Goal: Information Seeking & Learning: Check status

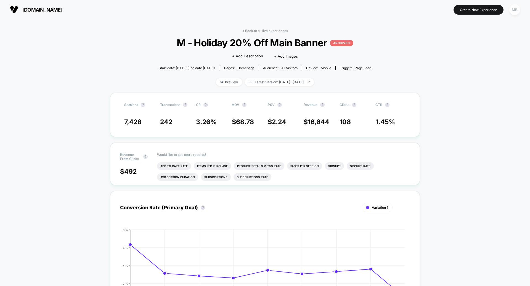
click at [518, 12] on div "MB" at bounding box center [514, 9] width 11 height 11
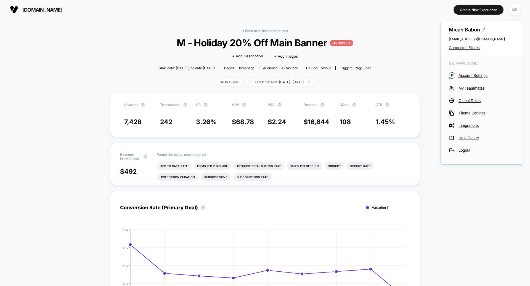
click at [469, 48] on span "Connected Stores" at bounding box center [481, 48] width 66 height 4
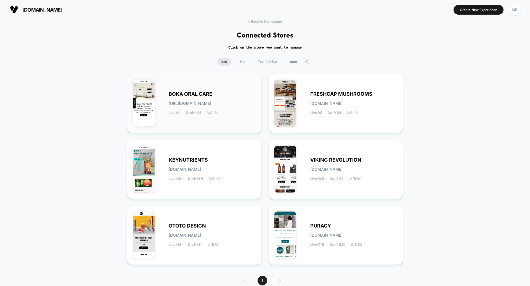
click at [201, 111] on div "Live (9) Draft (18) A/B (3)" at bounding box center [193, 113] width 49 height 4
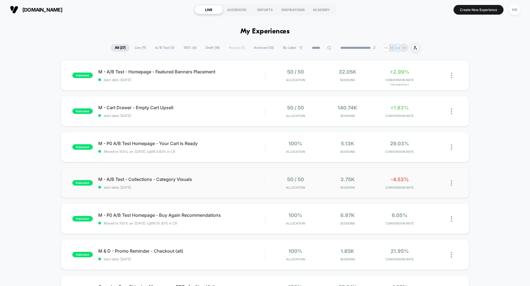
click at [214, 189] on span "start date: [DATE]" at bounding box center [181, 187] width 166 height 4
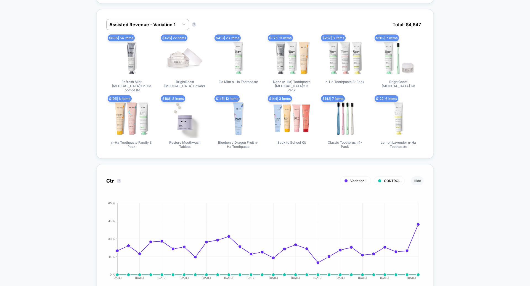
scroll to position [418, 0]
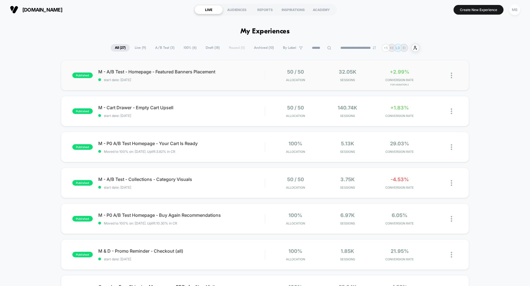
click at [225, 76] on div "M - A/B Test - Homepage - Featured Banners Placement start date: [DATE]" at bounding box center [181, 75] width 166 height 13
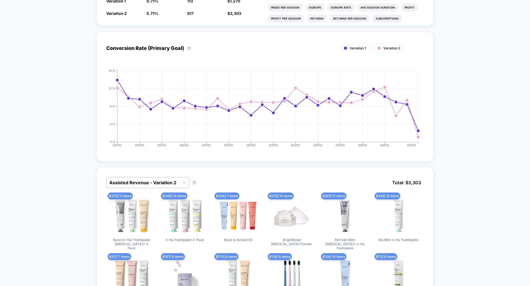
scroll to position [302, 0]
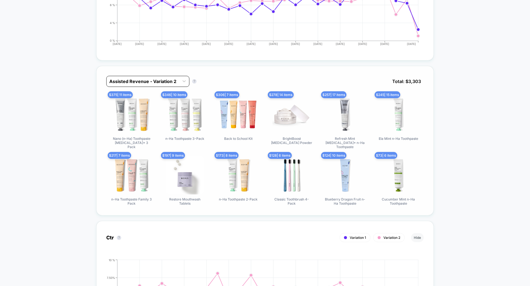
click at [173, 79] on div at bounding box center [142, 81] width 67 height 7
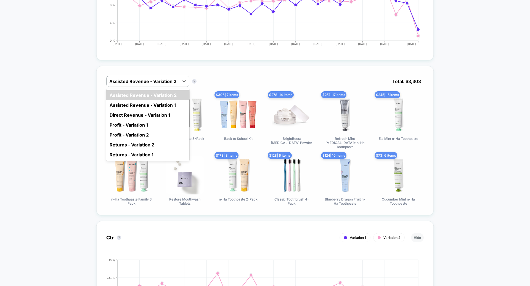
click at [163, 102] on div "Assisted Revenue - Variation 1" at bounding box center [147, 105] width 83 height 10
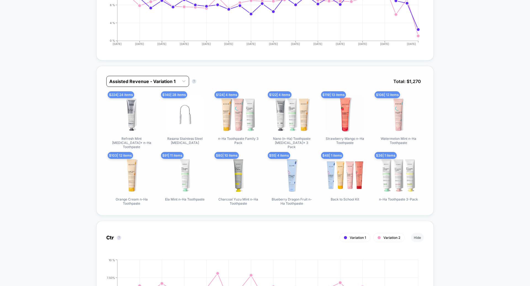
click at [167, 76] on div "Assisted Revenue - Variation 1" at bounding box center [147, 81] width 83 height 11
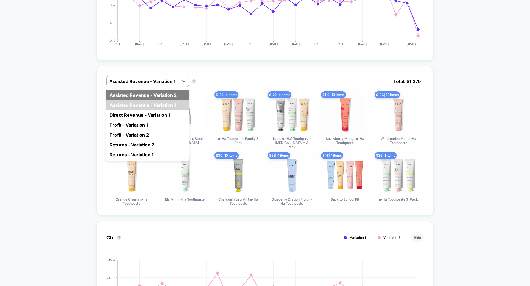
click at [169, 95] on div "Assisted Revenue - Variation 2" at bounding box center [147, 95] width 83 height 10
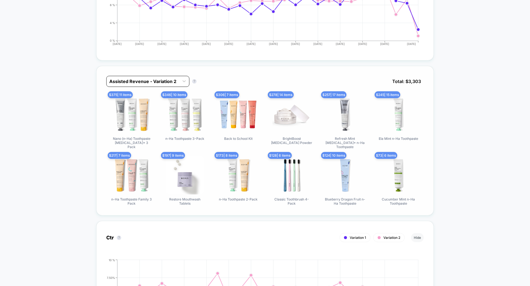
click at [169, 83] on div "Assisted Revenue - Variation 2" at bounding box center [142, 81] width 73 height 9
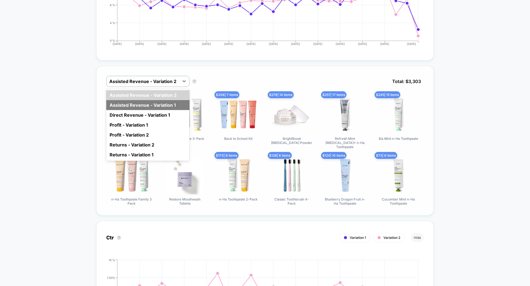
click at [169, 107] on div "Assisted Revenue - Variation 1" at bounding box center [147, 105] width 83 height 10
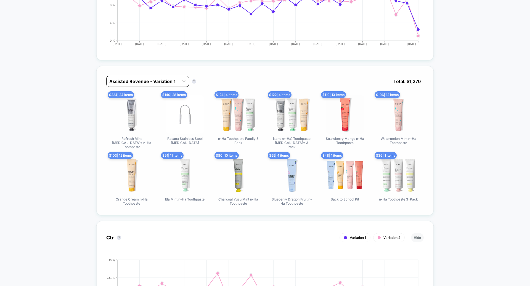
click at [165, 80] on div at bounding box center [142, 81] width 67 height 7
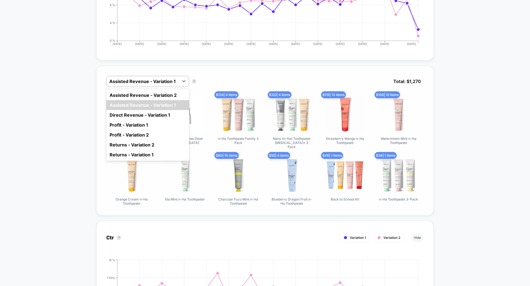
click at [173, 112] on div "Direct Revenue - Variation 1" at bounding box center [147, 115] width 83 height 10
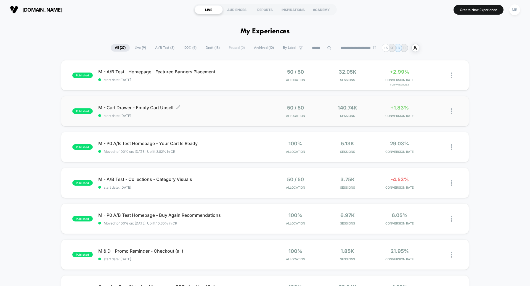
click at [138, 117] on span "start date: [DATE]" at bounding box center [181, 116] width 166 height 4
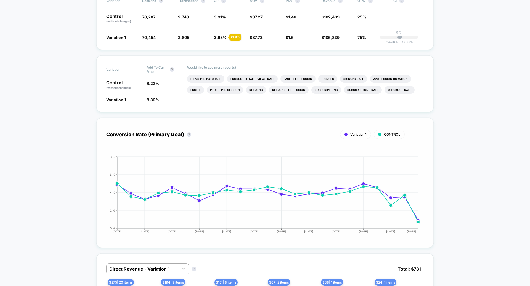
scroll to position [259, 0]
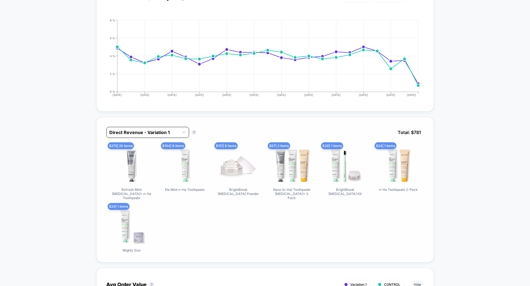
click at [121, 129] on div at bounding box center [142, 132] width 67 height 7
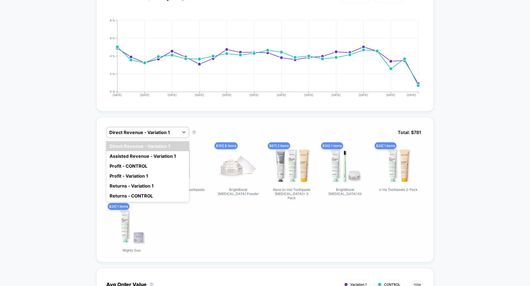
click at [125, 153] on div "Assisted Revenue - Variation 1" at bounding box center [147, 156] width 83 height 10
